Goal: Information Seeking & Learning: Learn about a topic

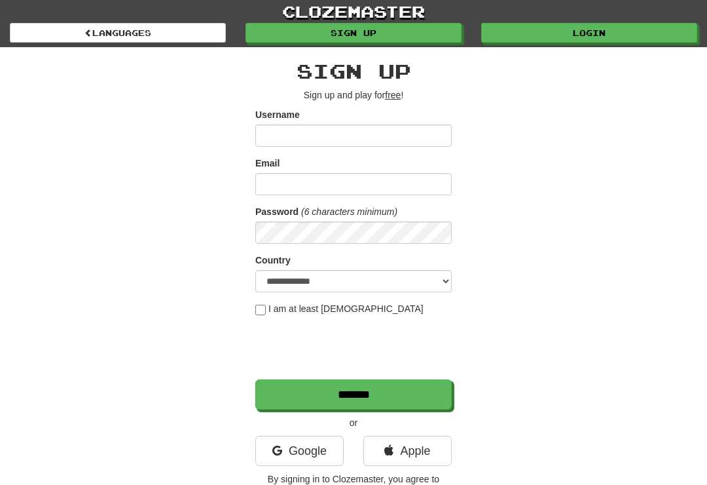
click at [612, 41] on link "Login" at bounding box center [589, 33] width 216 height 20
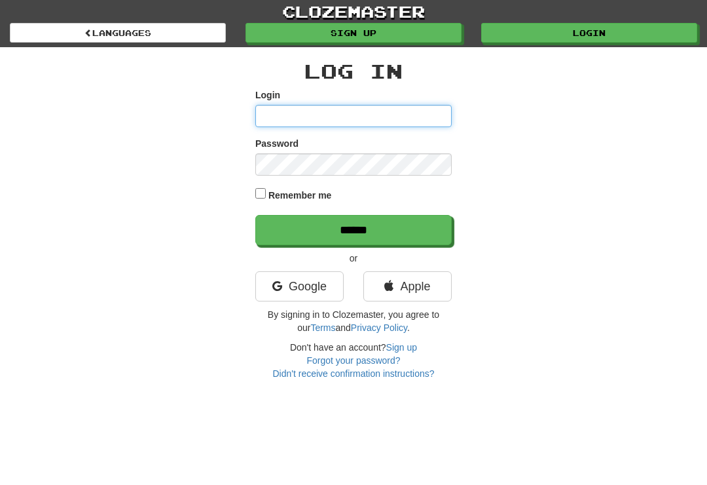
type input "**********"
click at [354, 229] on input "******" at bounding box center [353, 230] width 196 height 30
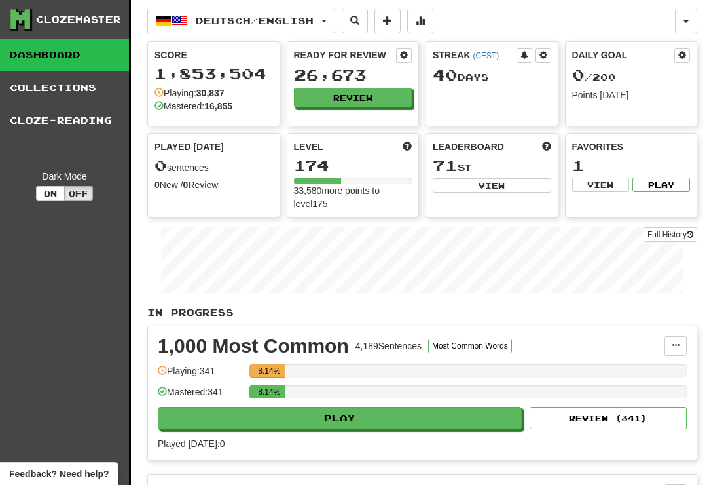
click at [360, 94] on button "Review" at bounding box center [353, 98] width 119 height 20
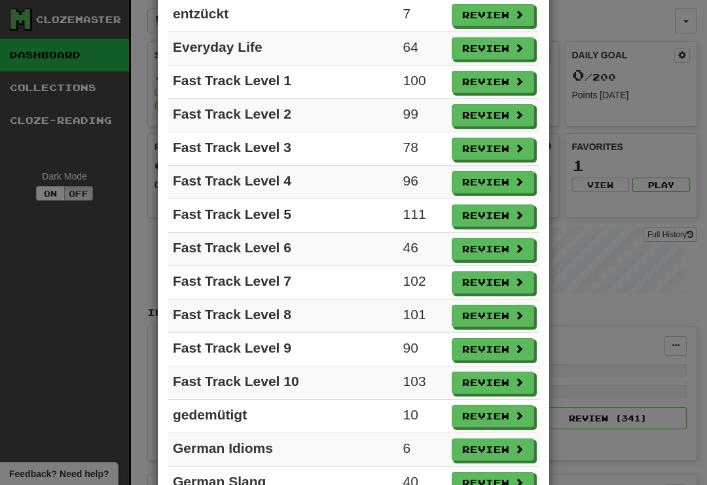
scroll to position [772, 0]
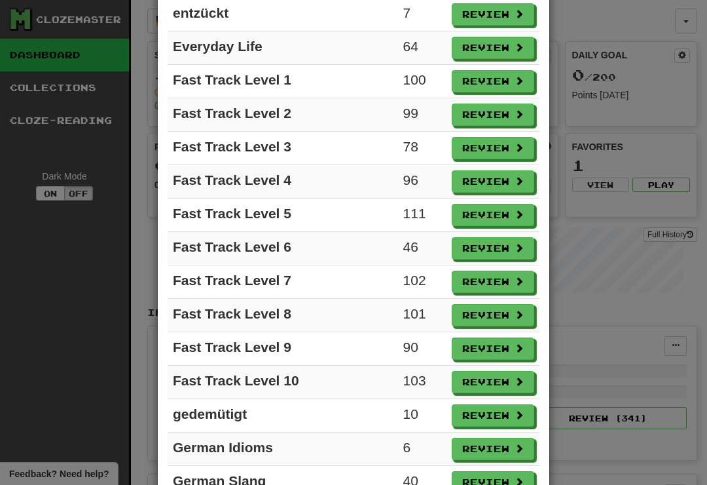
click at [492, 386] on button "Review" at bounding box center [493, 382] width 83 height 22
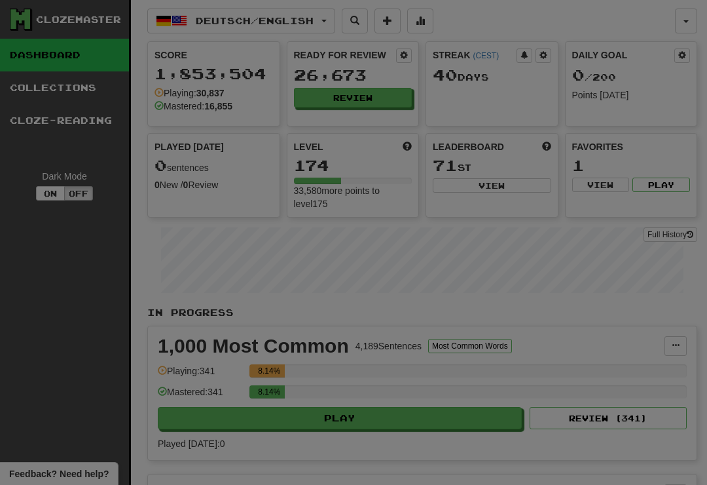
select select "**"
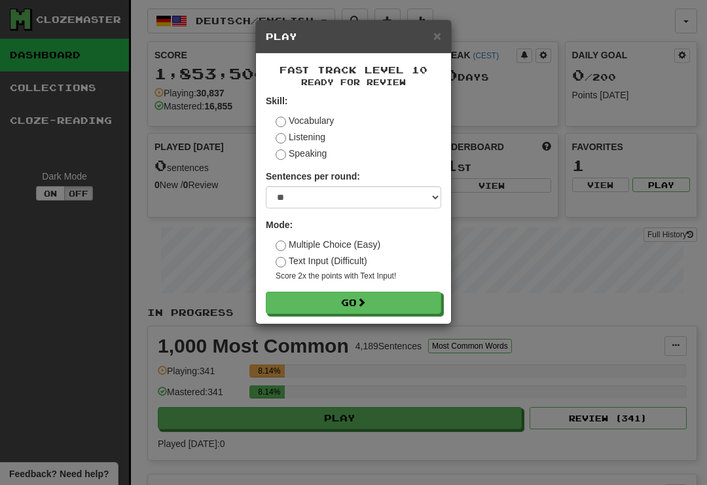
click at [409, 297] on button "Go" at bounding box center [354, 302] width 176 height 22
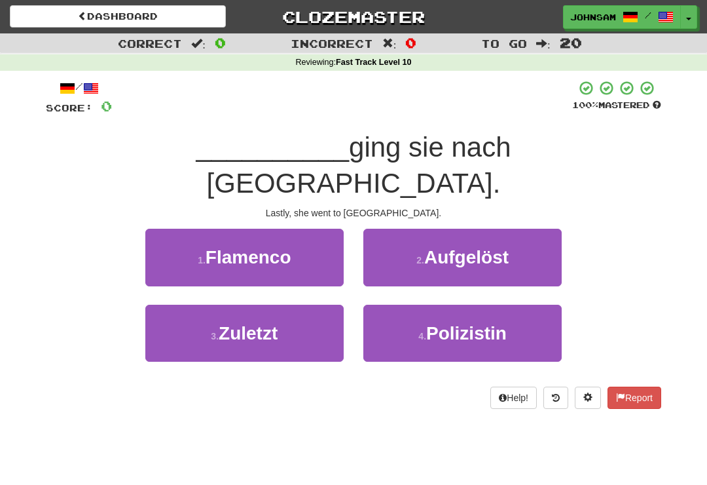
click at [266, 323] on span "Zuletzt" at bounding box center [248, 333] width 59 height 20
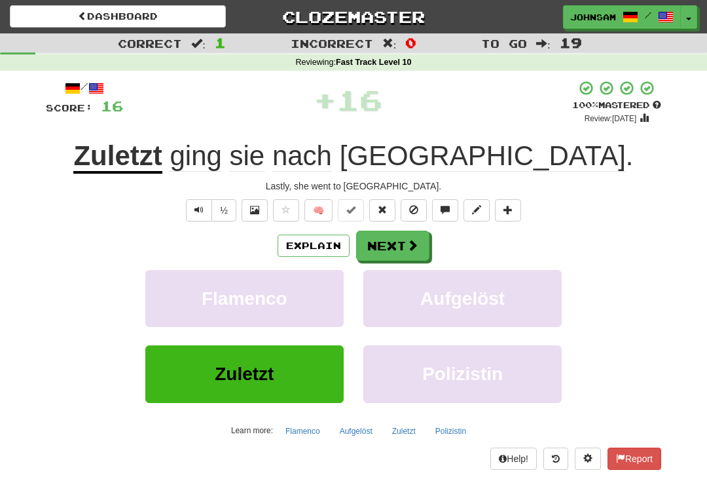
click at [405, 245] on button "Next" at bounding box center [392, 246] width 73 height 30
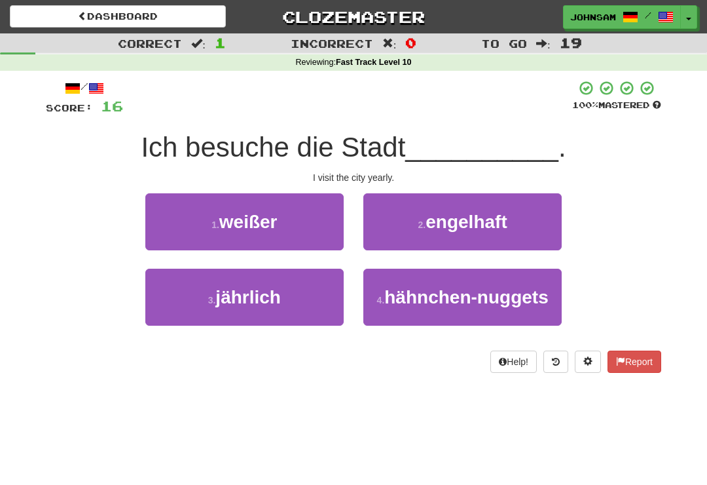
click at [300, 311] on button "3 . jährlich" at bounding box center [244, 296] width 198 height 57
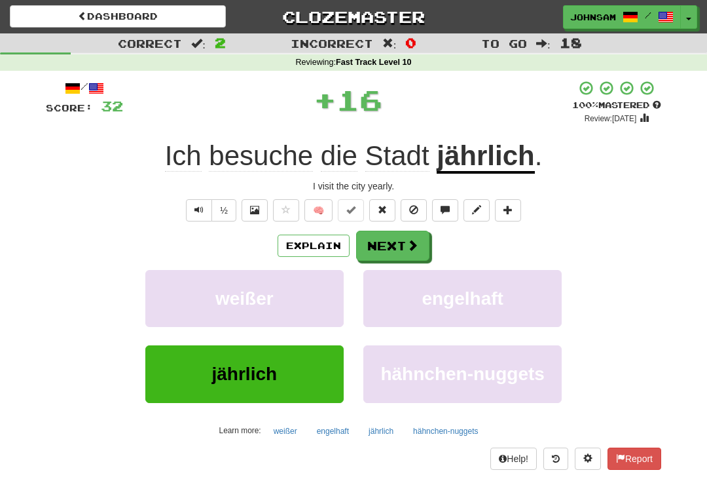
click at [403, 245] on button "Next" at bounding box center [392, 246] width 73 height 30
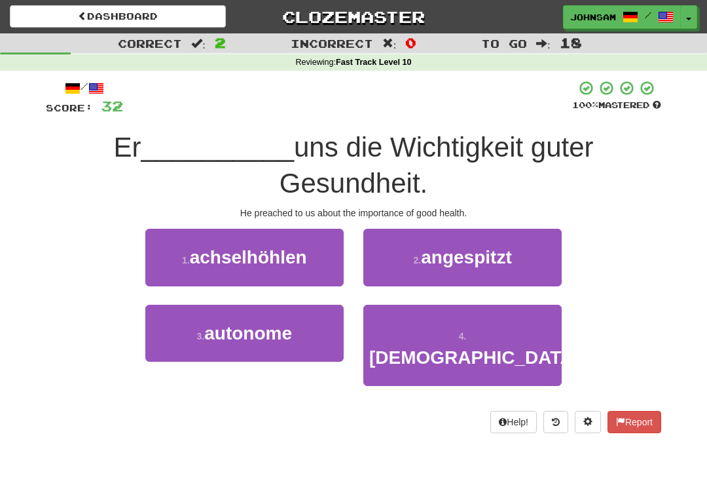
click at [410, 346] on button "4 . [DEMOGRAPHIC_DATA]" at bounding box center [462, 346] width 198 height 82
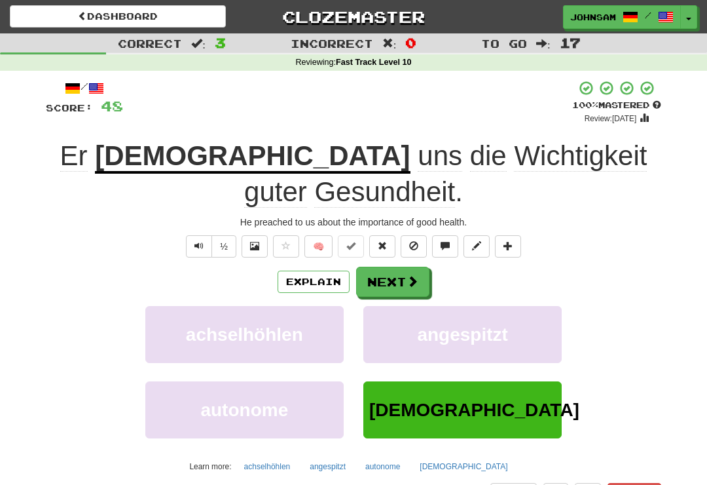
click at [411, 275] on span at bounding box center [413, 281] width 12 height 12
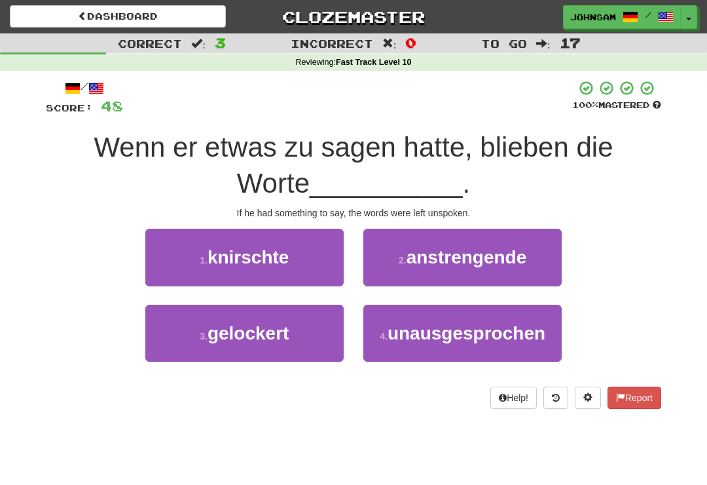
click at [416, 329] on span "unausgesprochen" at bounding box center [467, 333] width 158 height 20
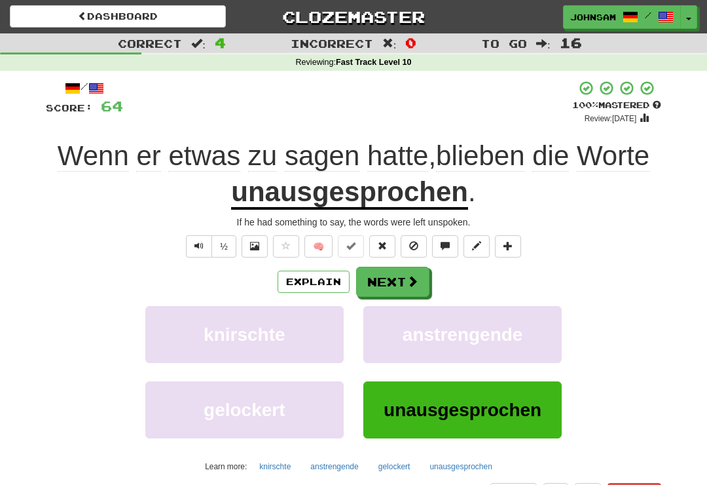
click at [400, 278] on button "Next" at bounding box center [392, 282] width 73 height 30
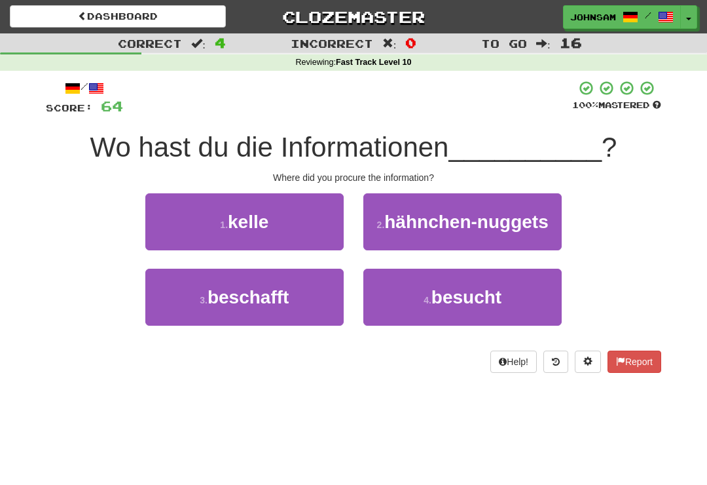
click at [447, 309] on button "4 . besucht" at bounding box center [462, 296] width 198 height 57
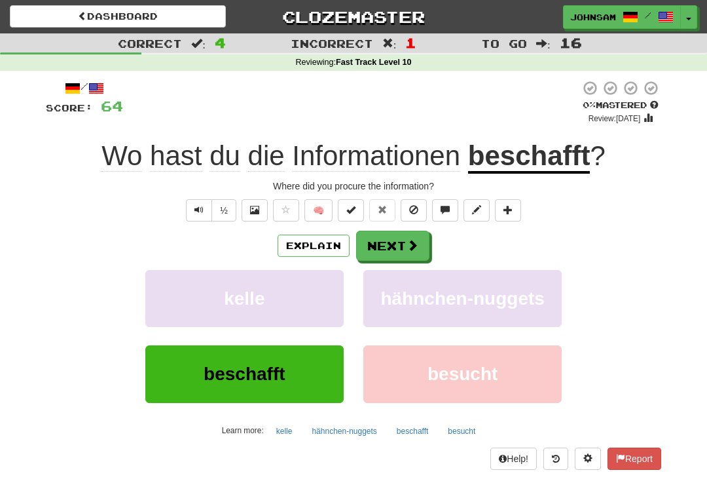
click at [195, 210] on span "Text-to-speech controls" at bounding box center [198, 209] width 9 height 9
click at [542, 153] on u "beschafft" at bounding box center [529, 156] width 122 height 33
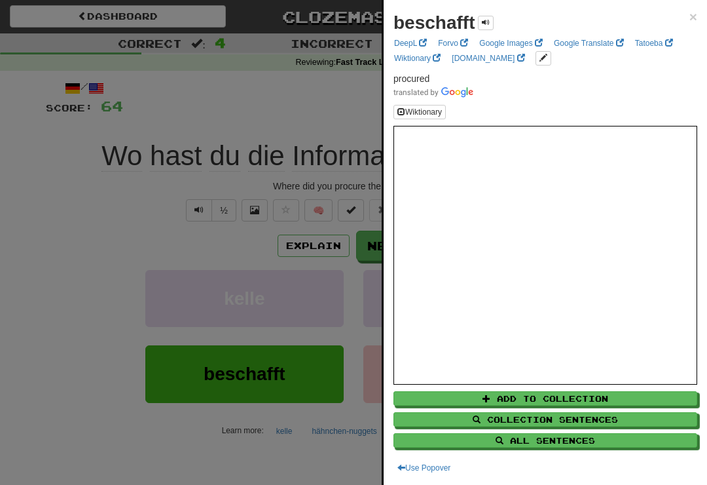
click at [155, 246] on div at bounding box center [353, 242] width 707 height 485
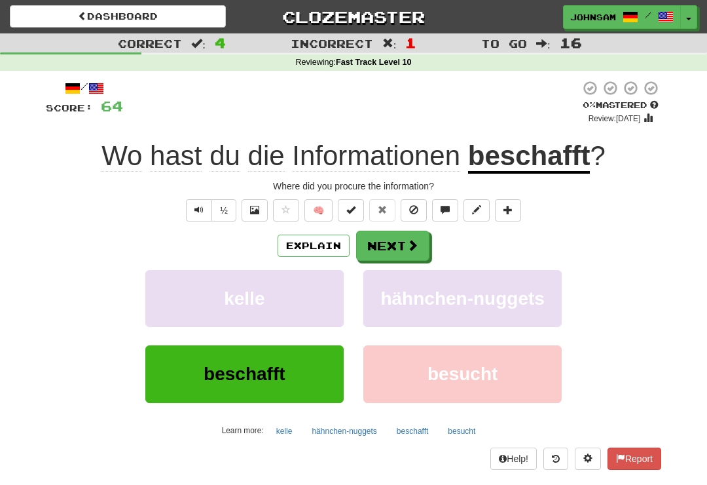
click at [396, 246] on button "Next" at bounding box center [392, 246] width 73 height 30
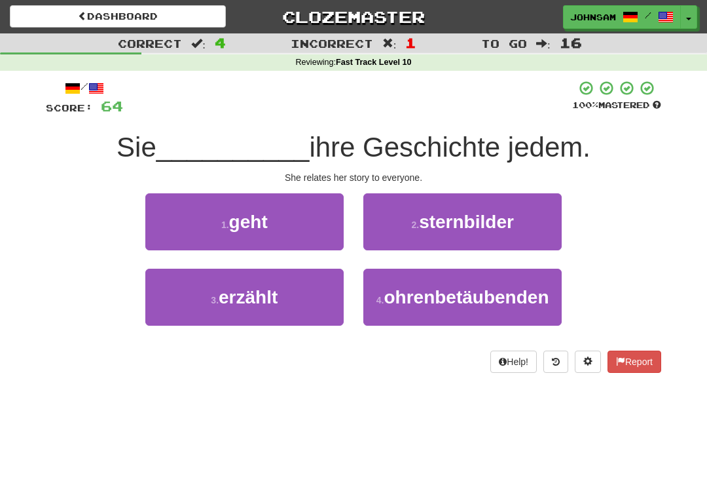
click at [262, 312] on button "3 . erzählt" at bounding box center [244, 296] width 198 height 57
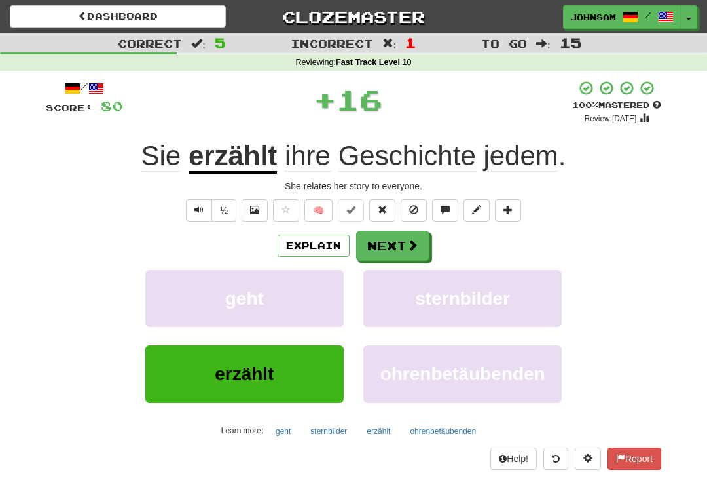
click at [399, 240] on button "Next" at bounding box center [392, 246] width 73 height 30
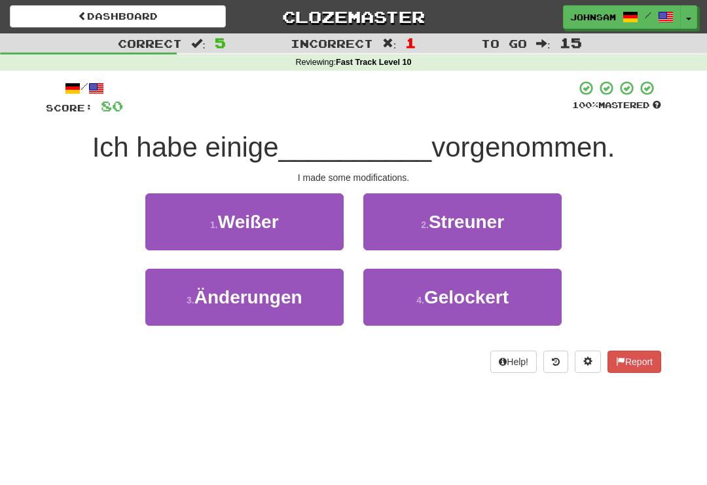
click at [267, 300] on span "Änderungen" at bounding box center [248, 297] width 108 height 20
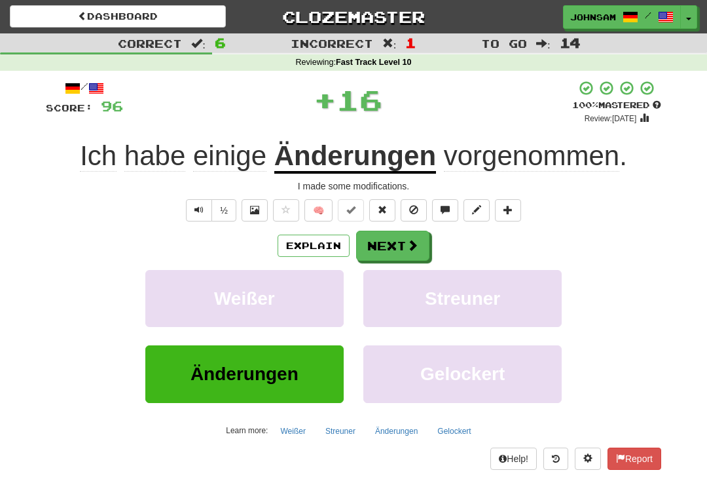
click at [381, 254] on button "Next" at bounding box center [392, 246] width 73 height 30
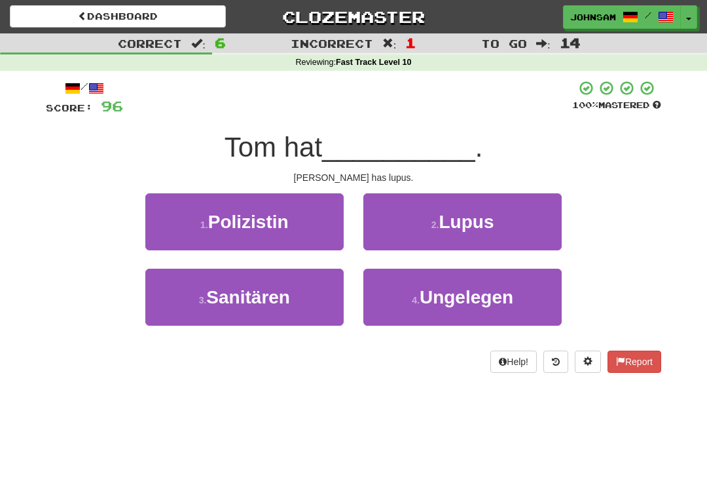
click at [410, 224] on button "2 . Lupus" at bounding box center [462, 221] width 198 height 57
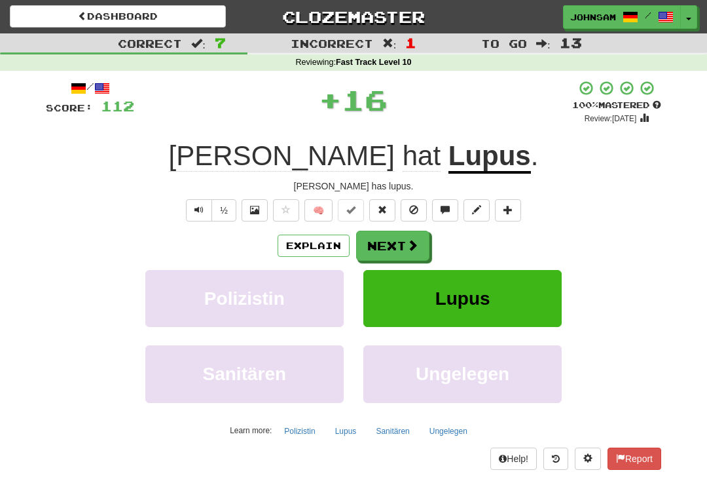
click at [398, 247] on button "Next" at bounding box center [392, 246] width 73 height 30
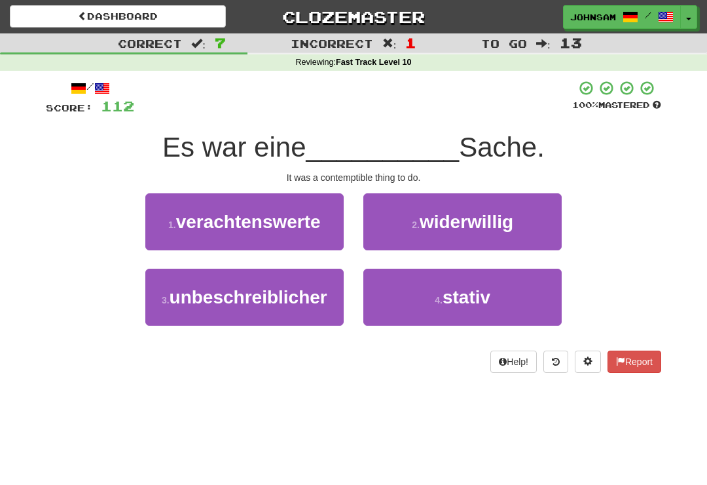
click at [262, 300] on span "unbeschreiblicher" at bounding box center [249, 297] width 158 height 20
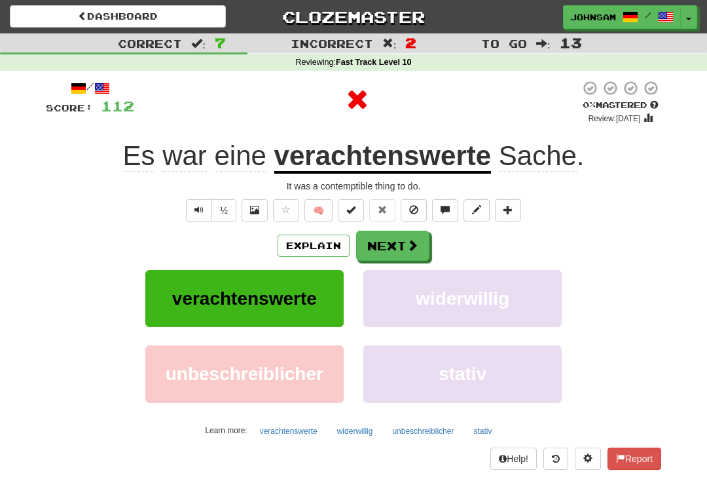
click at [394, 241] on button "Next" at bounding box center [392, 246] width 73 height 30
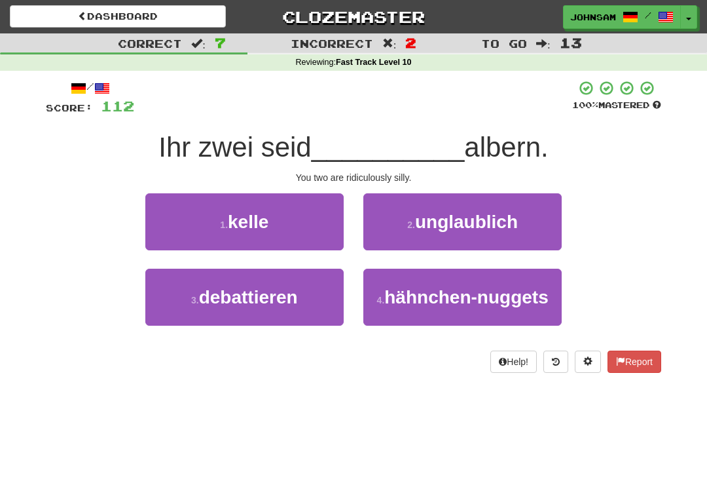
click at [440, 213] on span "unglaublich" at bounding box center [466, 222] width 103 height 20
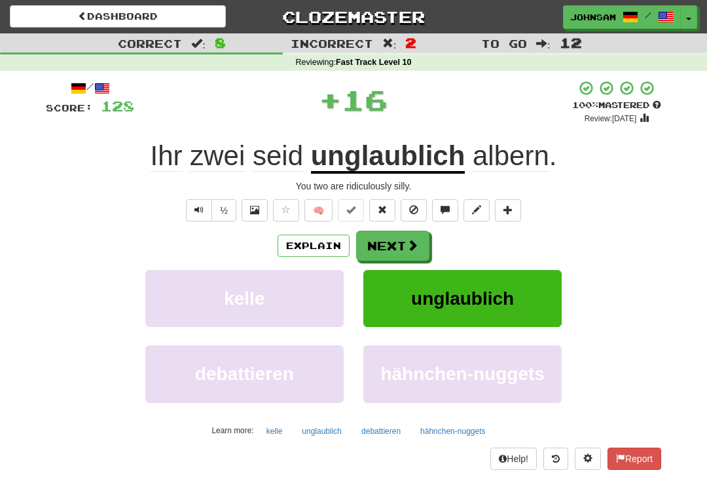
click at [388, 240] on button "Next" at bounding box center [392, 246] width 73 height 30
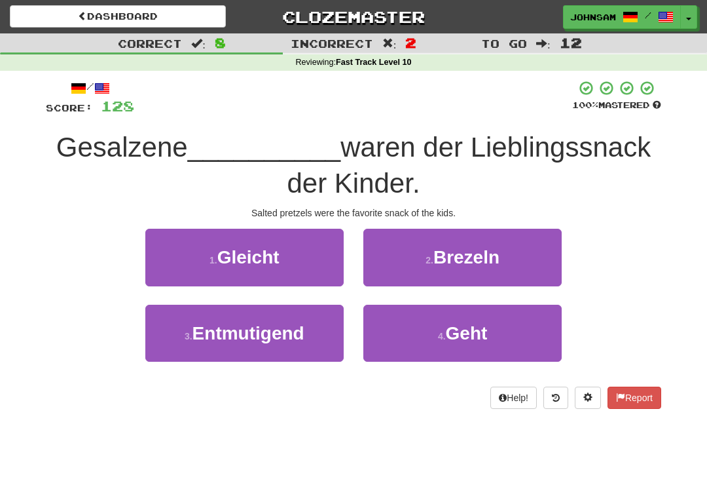
click at [419, 267] on button "2 . Brezeln" at bounding box center [462, 257] width 198 height 57
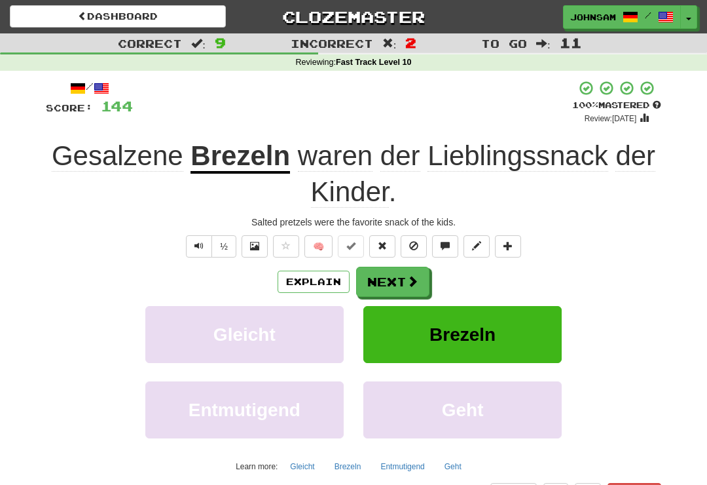
click at [403, 281] on button "Next" at bounding box center [392, 282] width 73 height 30
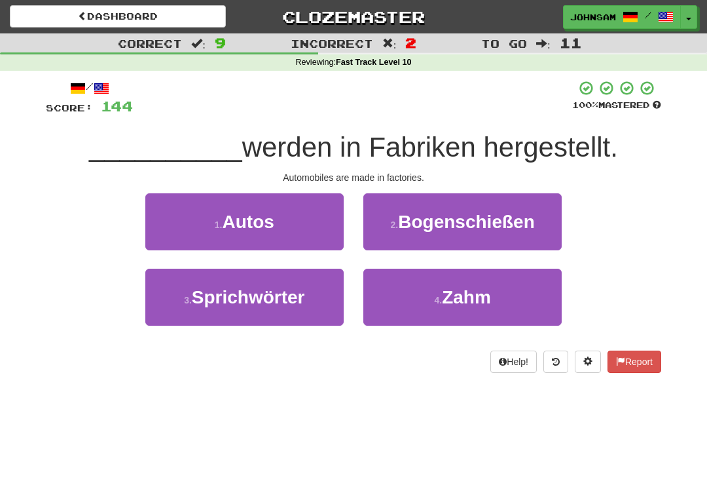
click at [314, 238] on button "1 . Autos" at bounding box center [244, 221] width 198 height 57
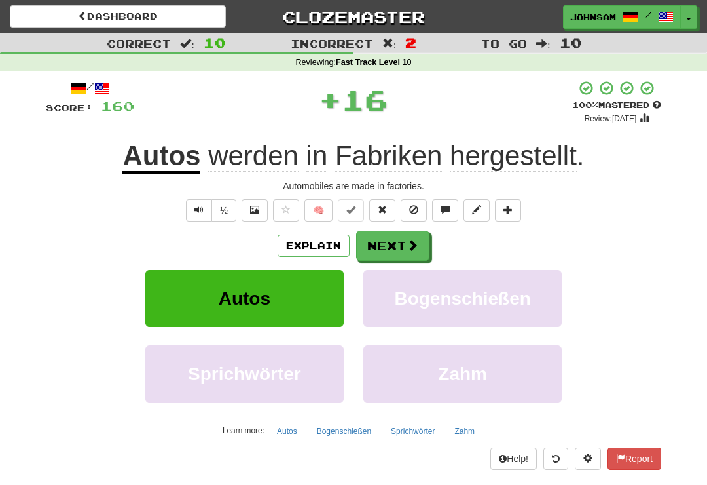
click at [409, 253] on button "Next" at bounding box center [392, 246] width 73 height 30
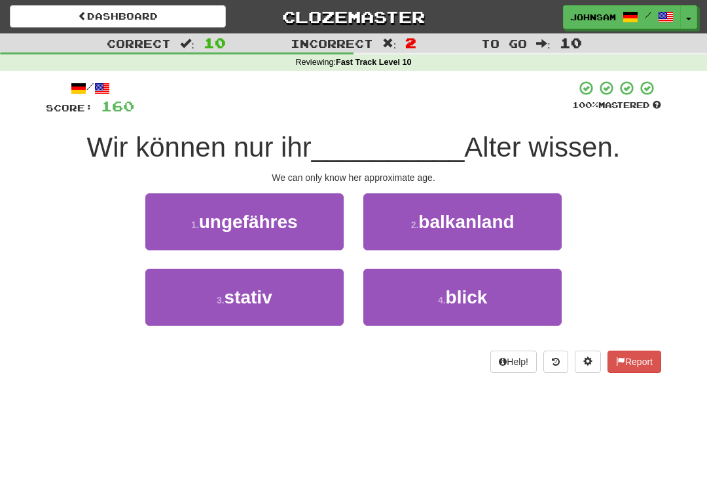
click at [315, 234] on button "1 . ungefähres" at bounding box center [244, 221] width 198 height 57
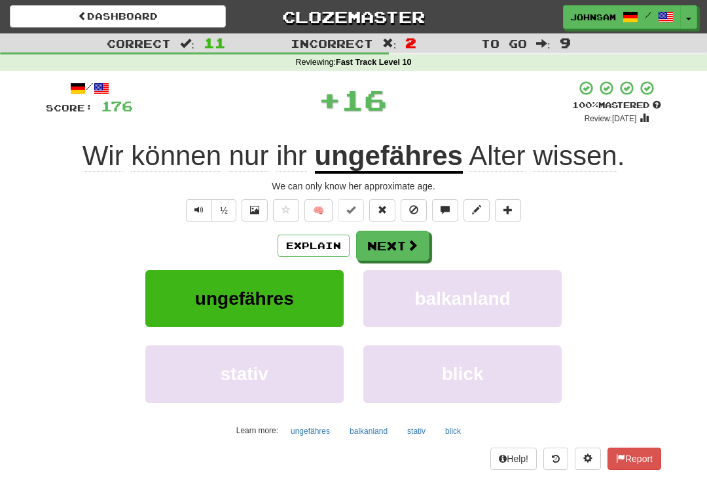
click at [399, 246] on button "Next" at bounding box center [392, 246] width 73 height 30
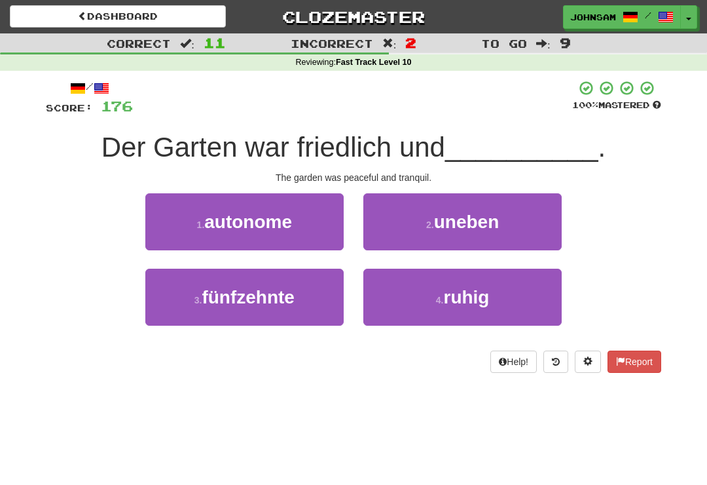
click at [417, 301] on button "4 . ruhig" at bounding box center [462, 296] width 198 height 57
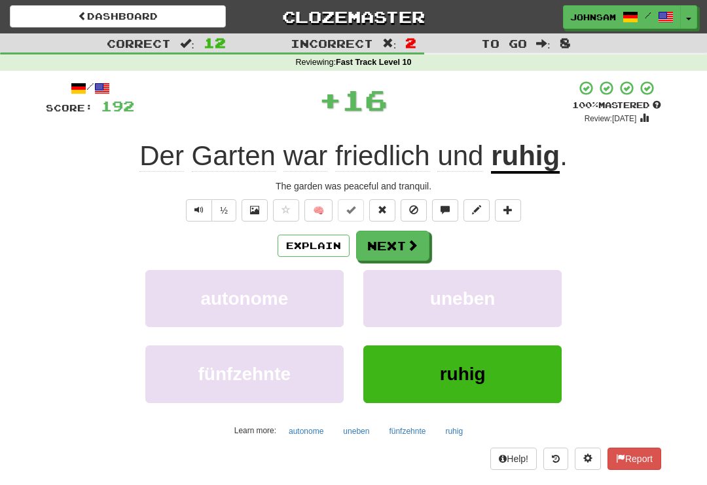
click at [402, 252] on button "Next" at bounding box center [392, 246] width 73 height 30
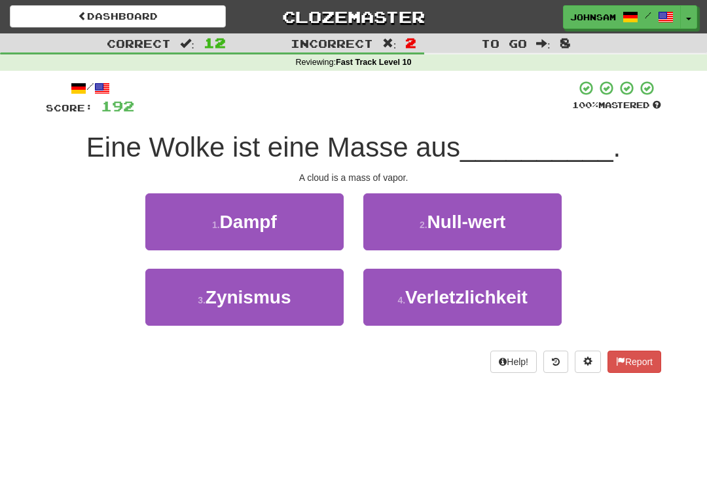
click at [303, 236] on button "1 . Dampf" at bounding box center [244, 221] width 198 height 57
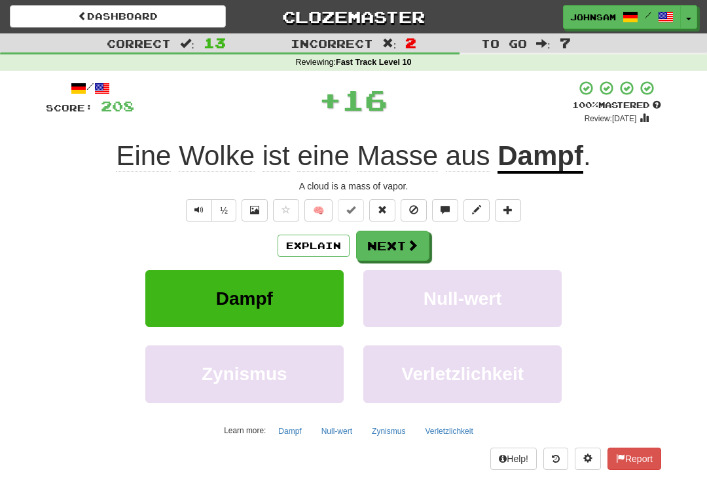
click at [409, 253] on button "Next" at bounding box center [392, 246] width 73 height 30
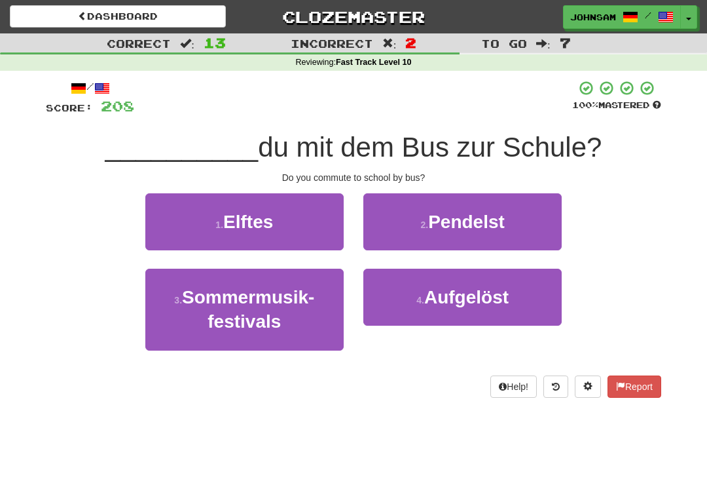
click at [445, 230] on span "Pendelst" at bounding box center [466, 222] width 77 height 20
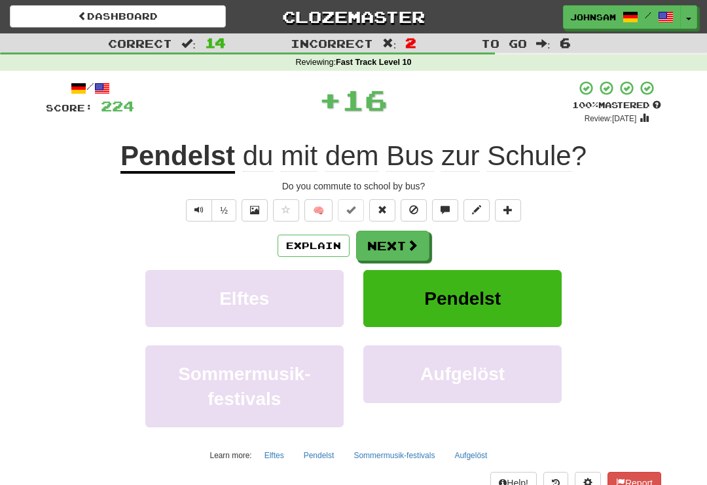
click at [403, 241] on button "Next" at bounding box center [392, 246] width 73 height 30
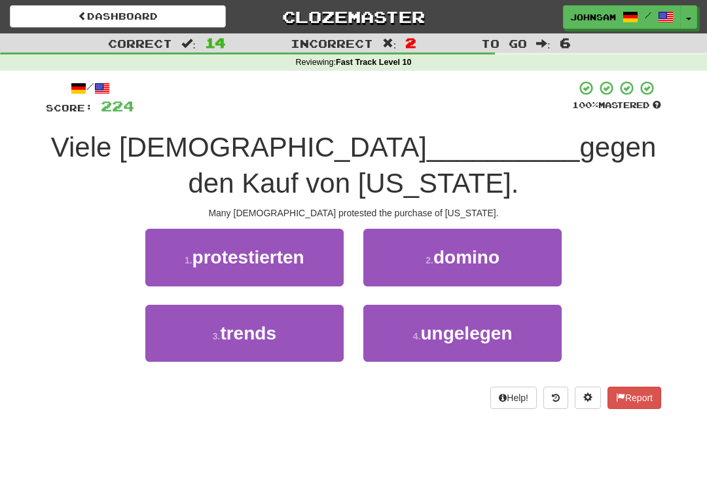
click at [298, 268] on button "1 . protestierten" at bounding box center [244, 257] width 198 height 57
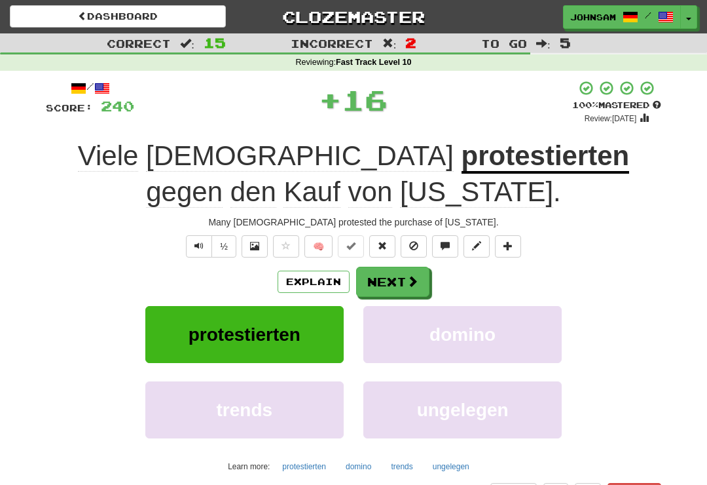
click at [397, 280] on button "Next" at bounding box center [392, 282] width 73 height 30
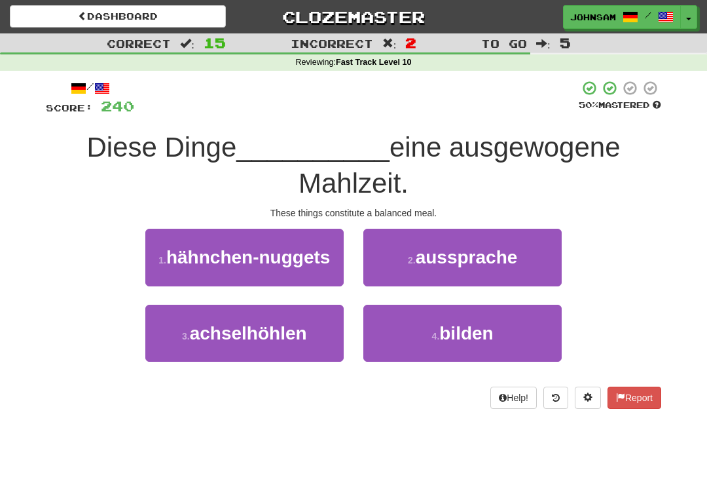
click at [453, 339] on span "bilden" at bounding box center [466, 333] width 54 height 20
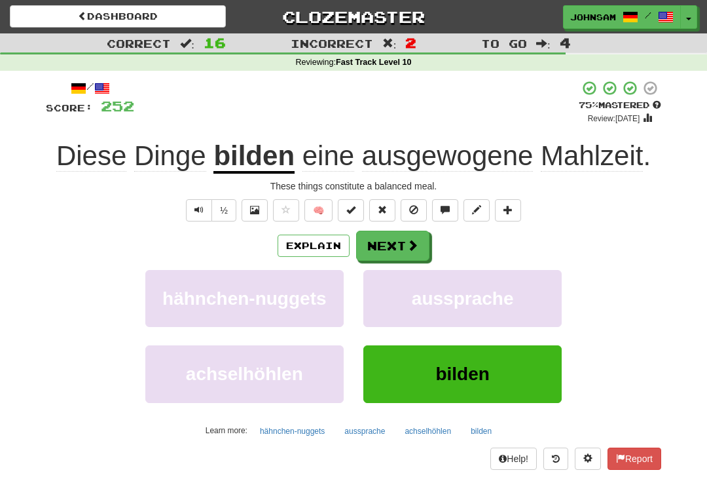
click at [409, 239] on span at bounding box center [413, 245] width 12 height 12
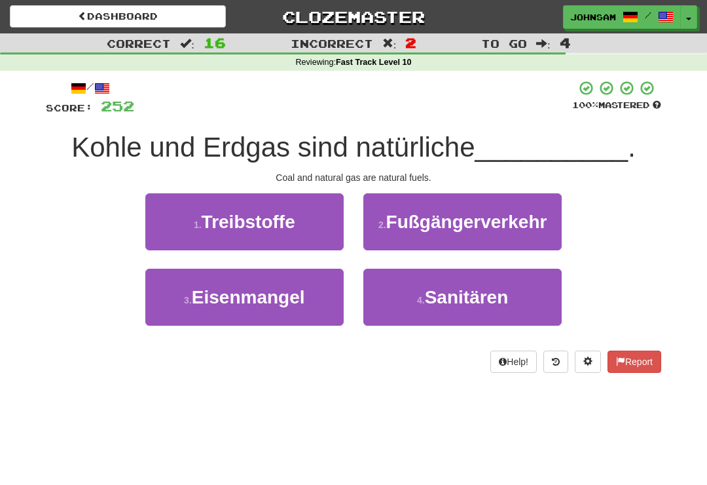
click at [287, 224] on span "Treibstoffe" at bounding box center [249, 222] width 94 height 20
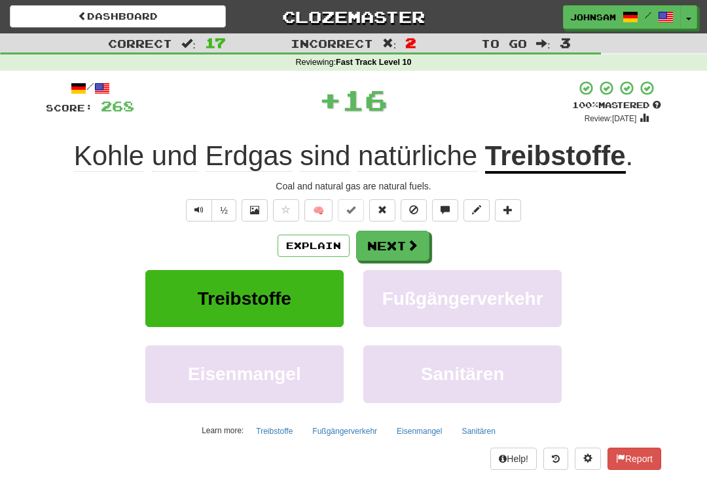
click at [401, 242] on button "Next" at bounding box center [392, 246] width 73 height 30
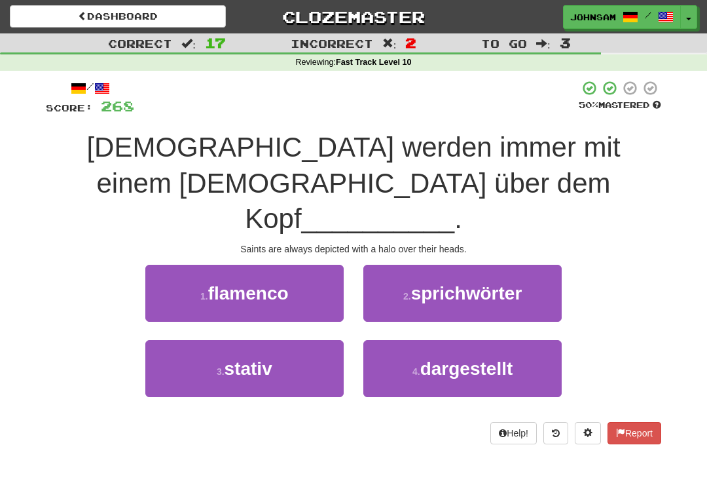
click at [424, 358] on span "dargestellt" at bounding box center [466, 368] width 93 height 20
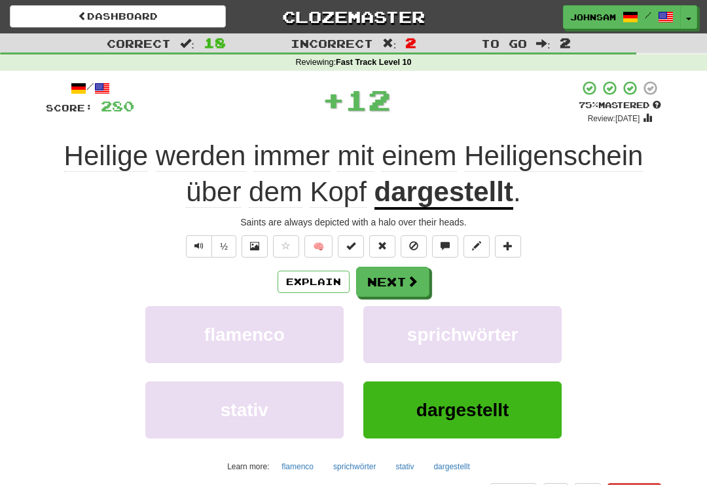
click at [412, 292] on button "Next" at bounding box center [392, 282] width 73 height 30
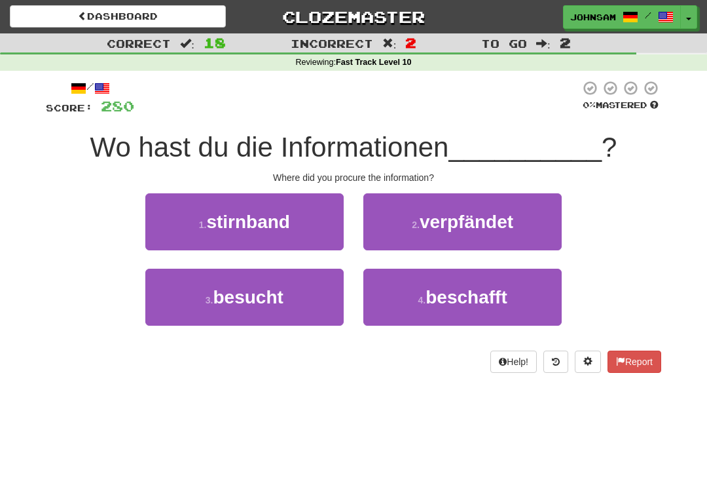
click at [437, 306] on span "beschafft" at bounding box center [466, 297] width 81 height 20
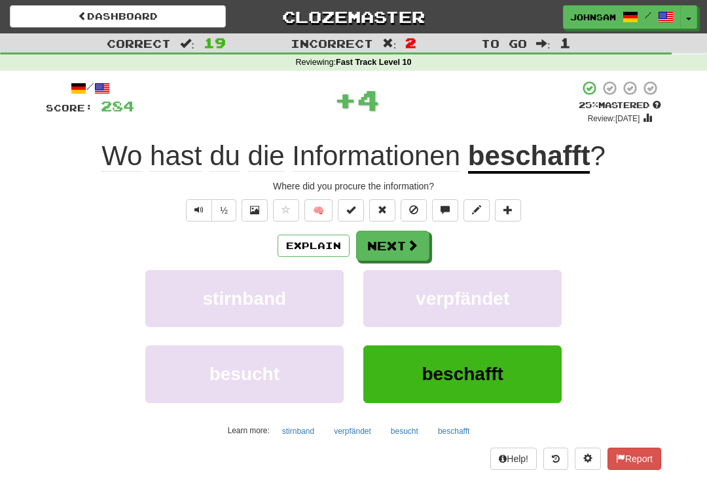
click at [408, 245] on span at bounding box center [413, 245] width 12 height 12
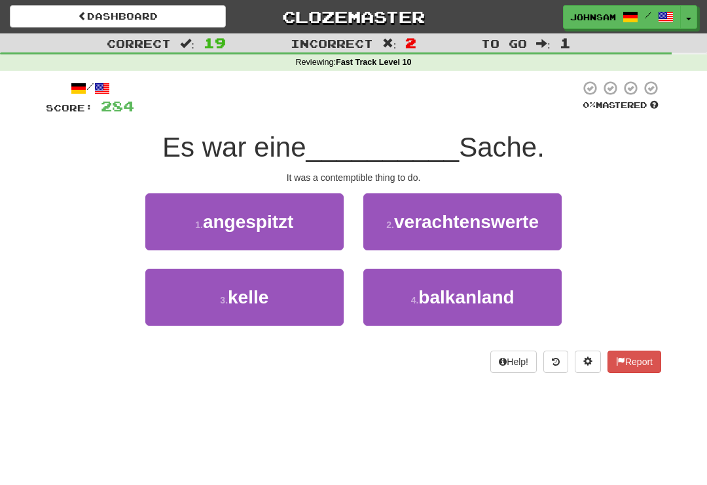
click at [457, 227] on span "verachtenswerte" at bounding box center [466, 222] width 145 height 20
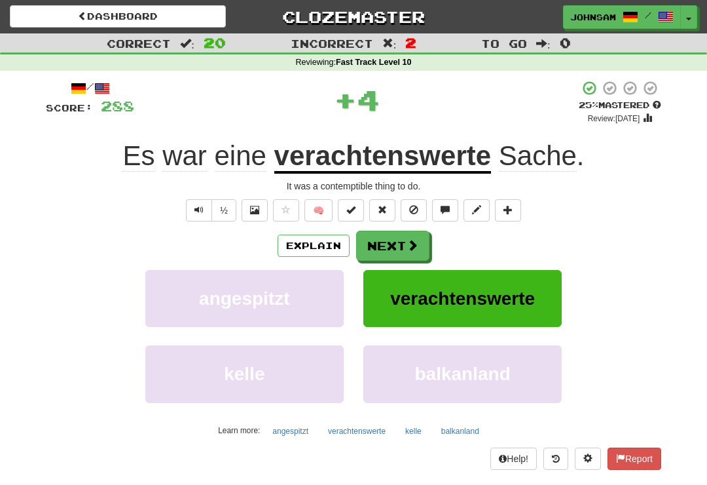
click at [402, 241] on button "Next" at bounding box center [392, 246] width 73 height 30
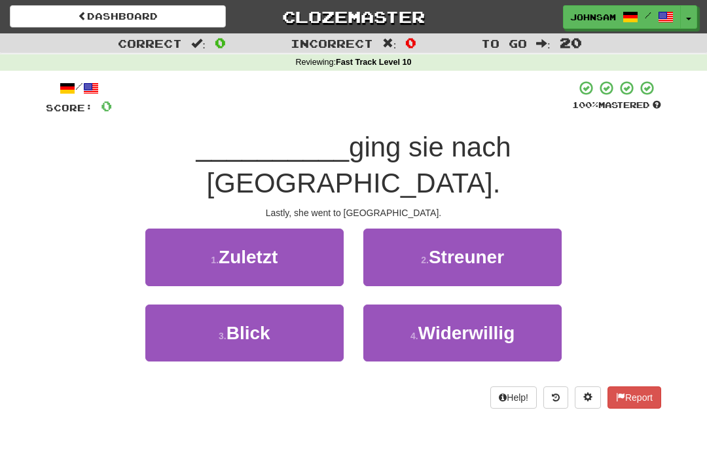
scroll to position [11, 0]
